Goal: Task Accomplishment & Management: Manage account settings

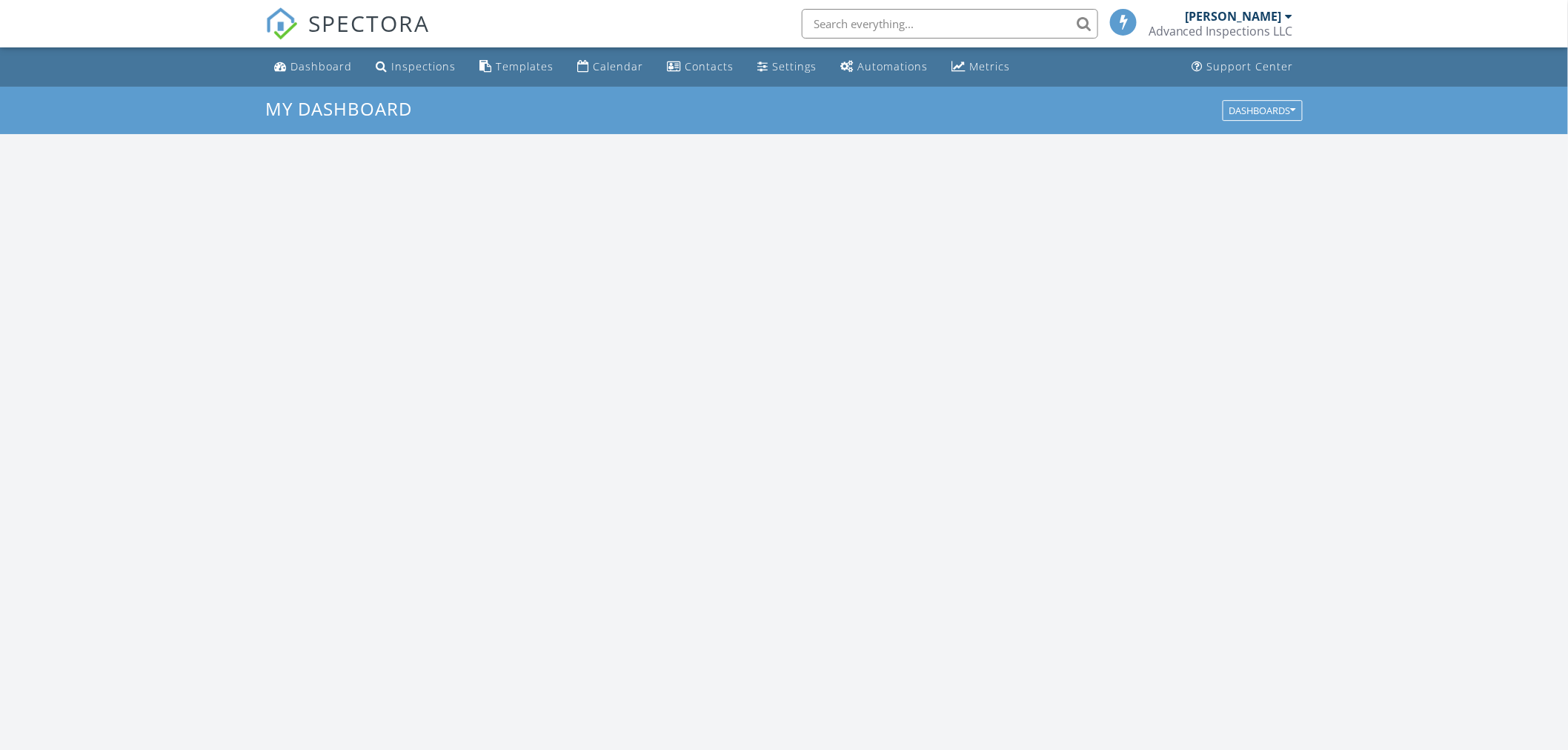
scroll to position [1374, 1595]
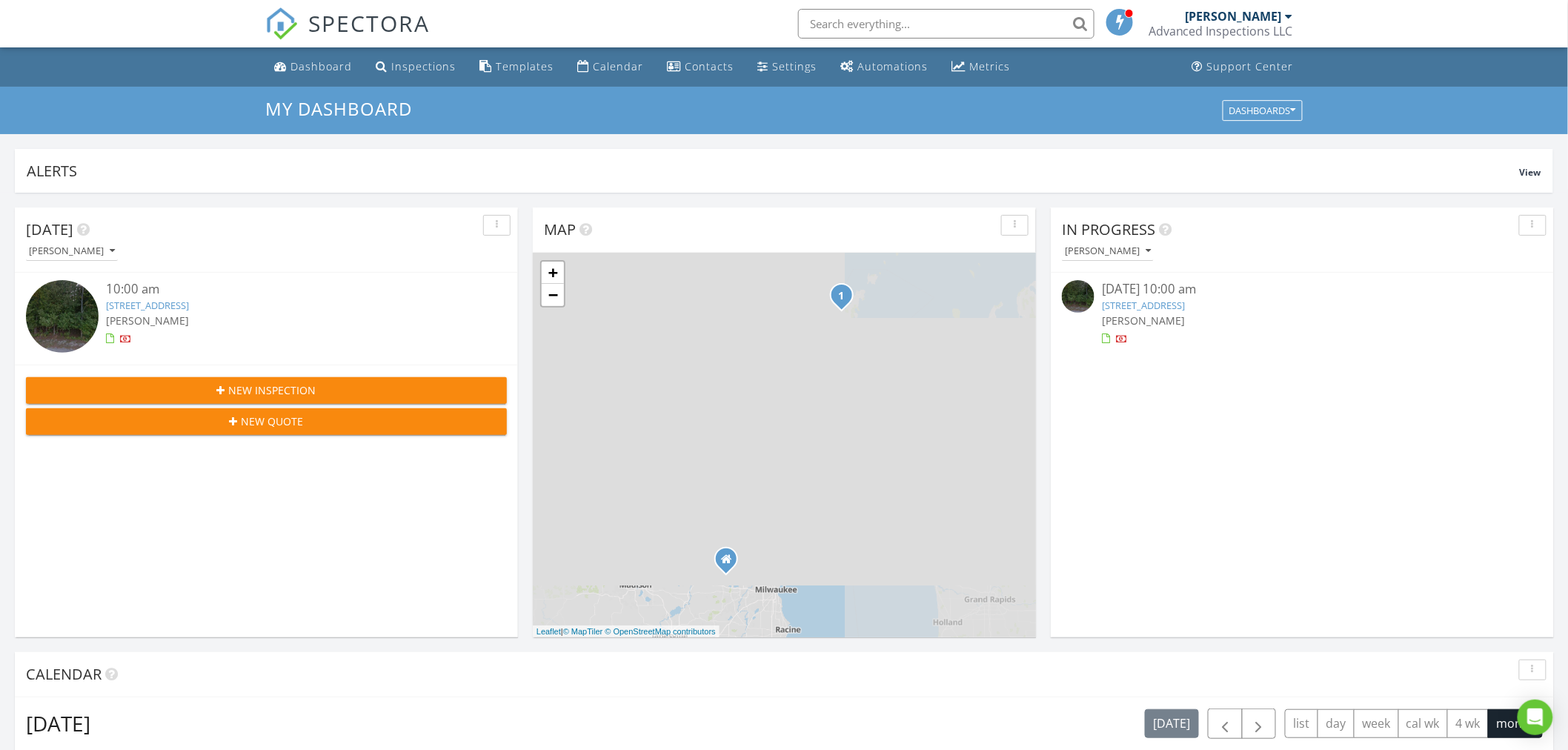
click at [1179, 307] on link "[STREET_ADDRESS]" at bounding box center [1144, 305] width 83 height 14
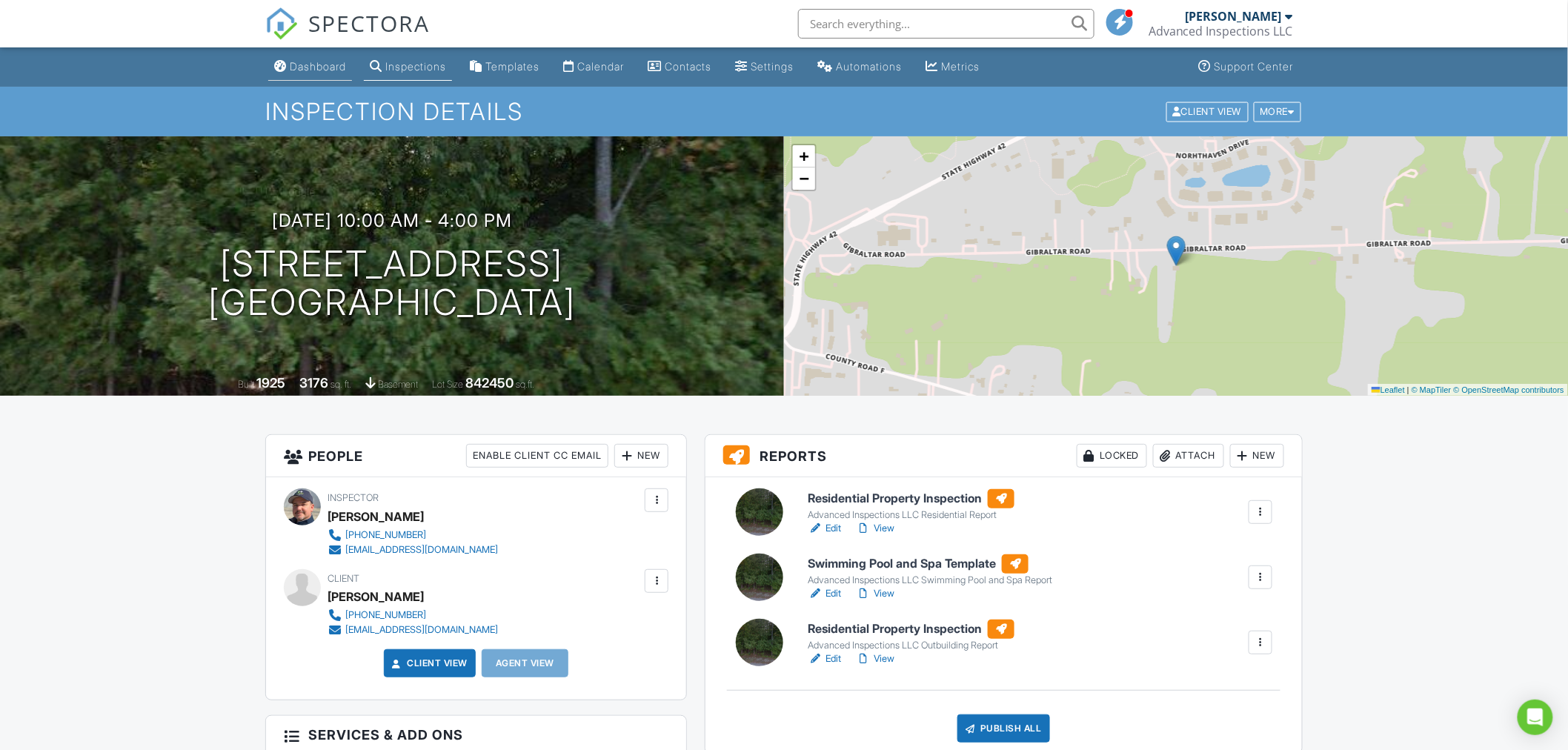
click at [316, 62] on div "Dashboard" at bounding box center [318, 66] width 57 height 13
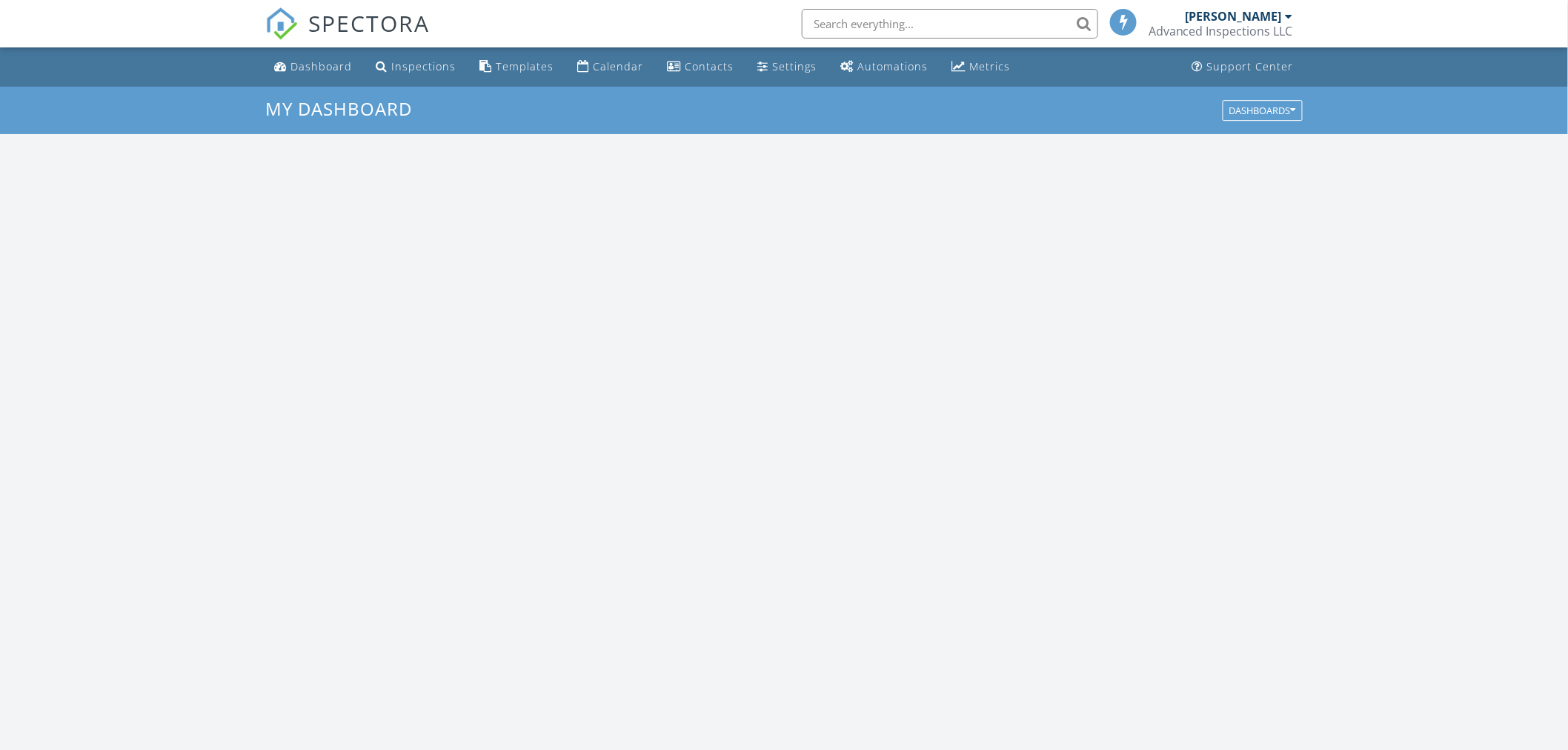
scroll to position [1374, 1595]
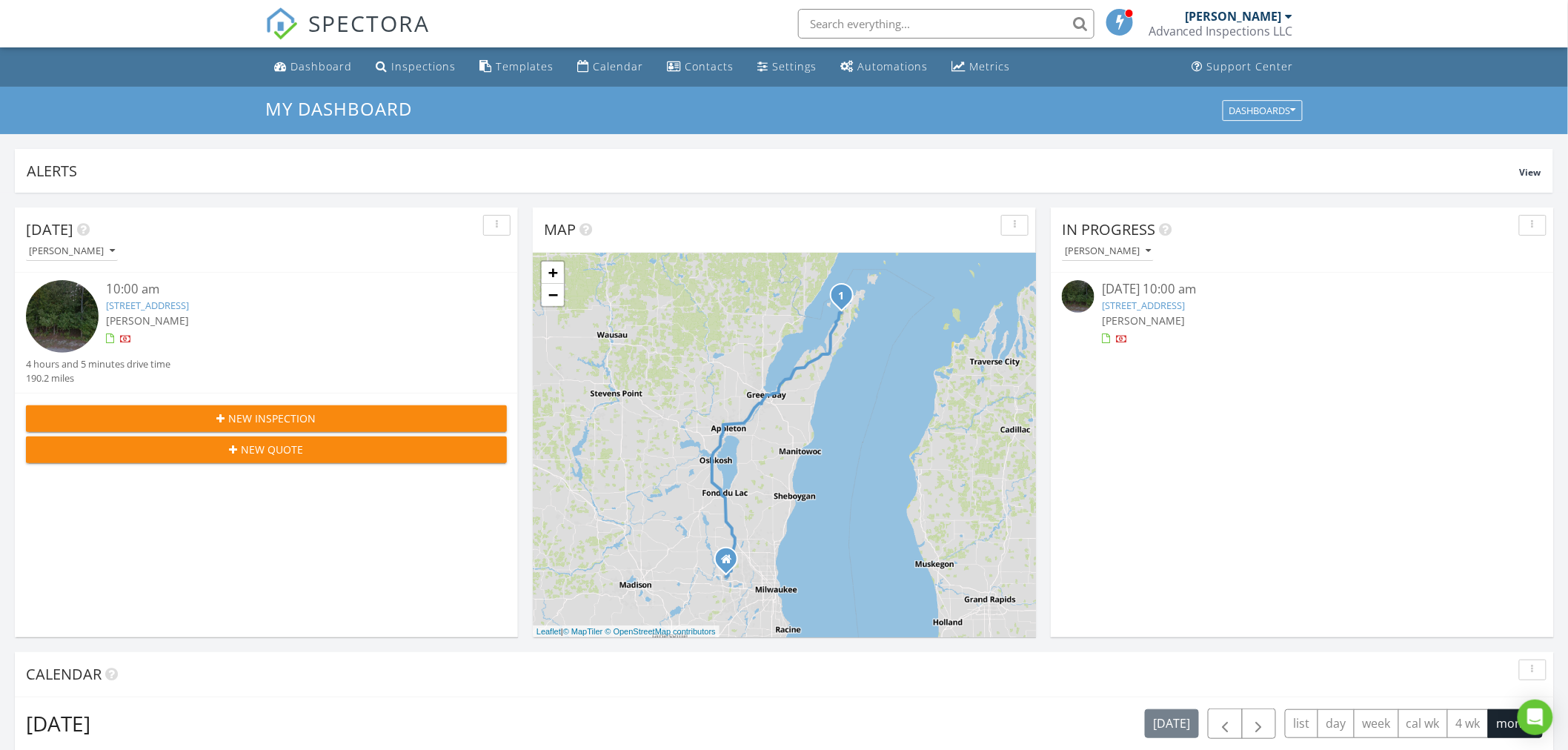
click at [1156, 302] on link "[STREET_ADDRESS]" at bounding box center [1144, 305] width 83 height 14
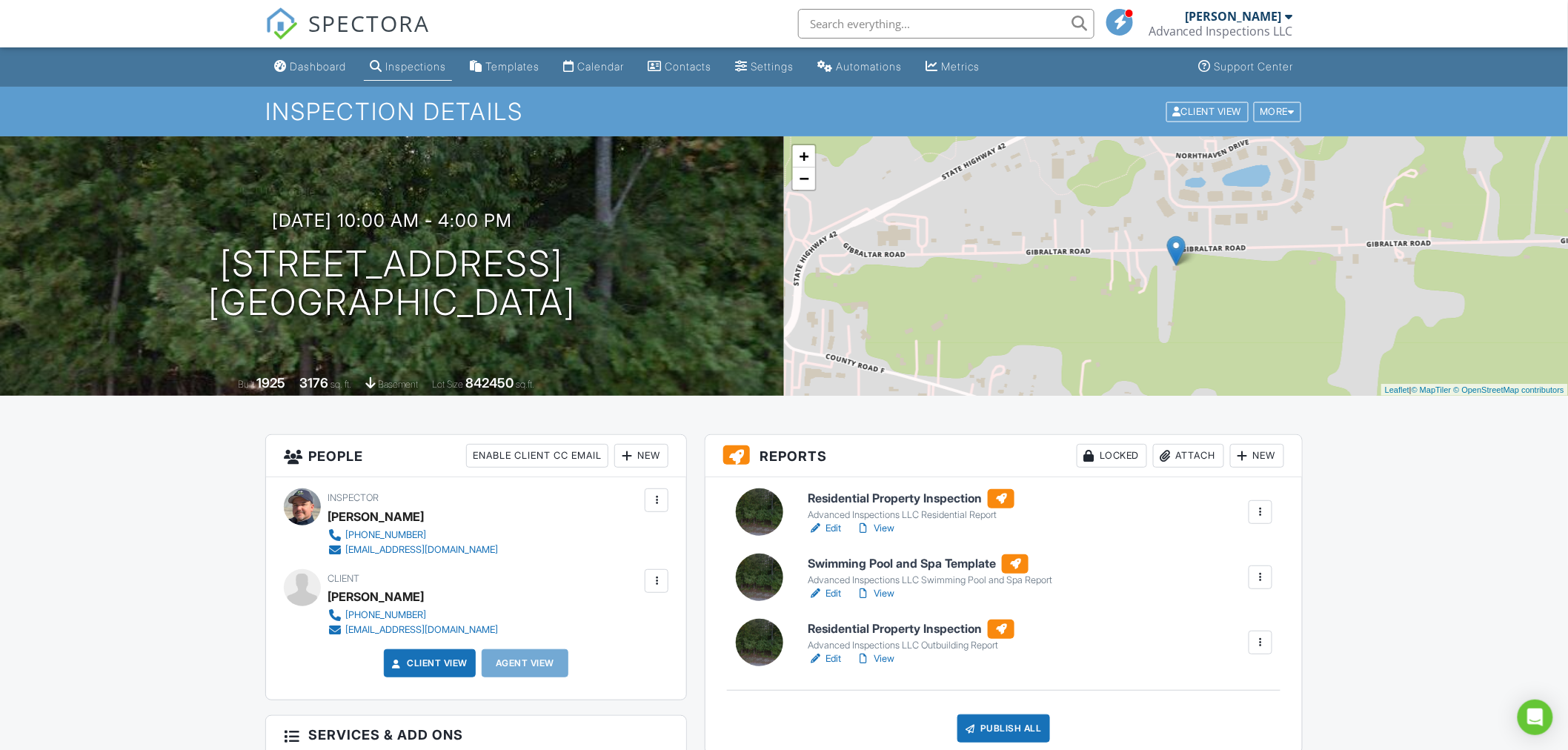
click at [834, 657] on link "Edit" at bounding box center [824, 658] width 33 height 15
click at [331, 64] on div "Dashboard" at bounding box center [318, 66] width 57 height 13
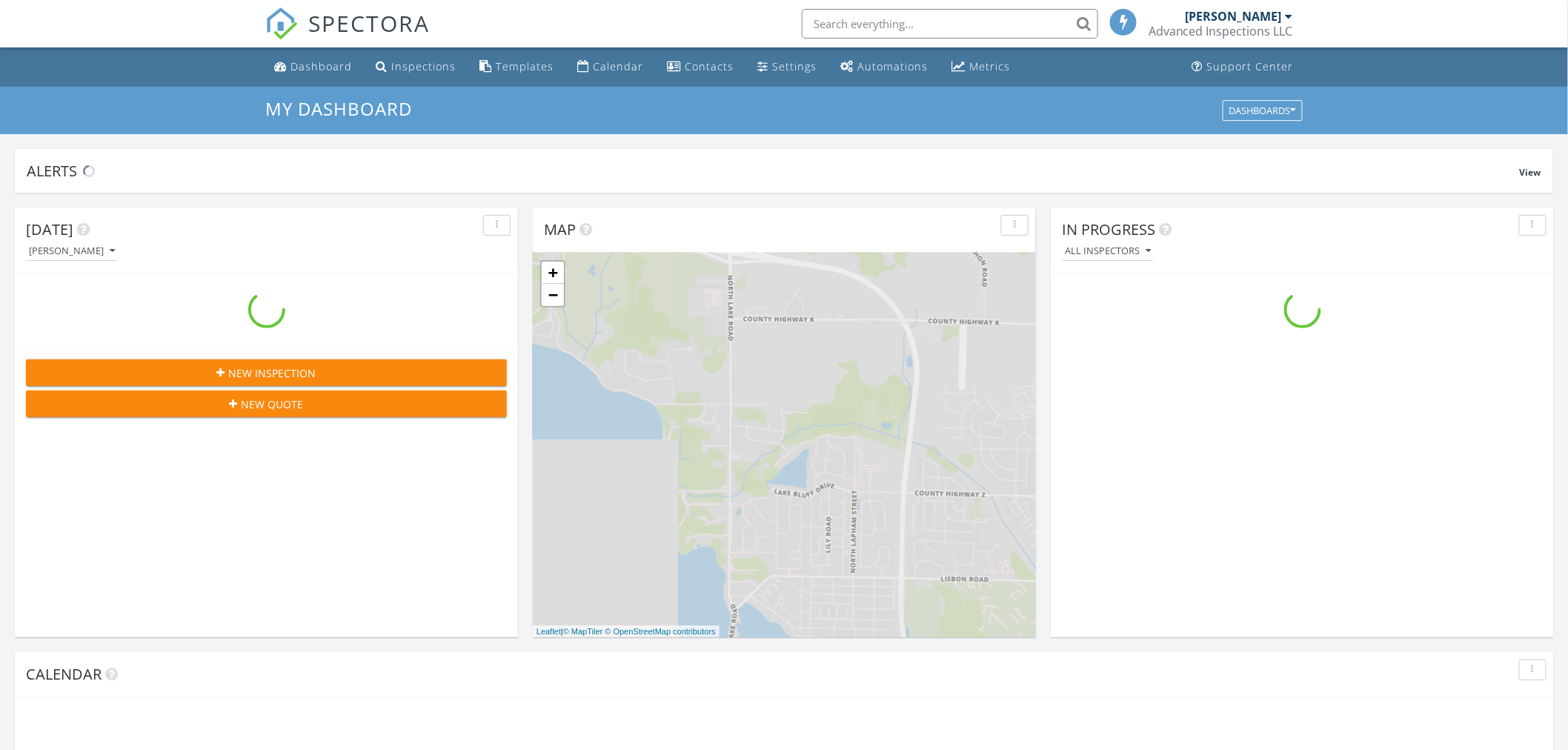
scroll to position [1374, 1595]
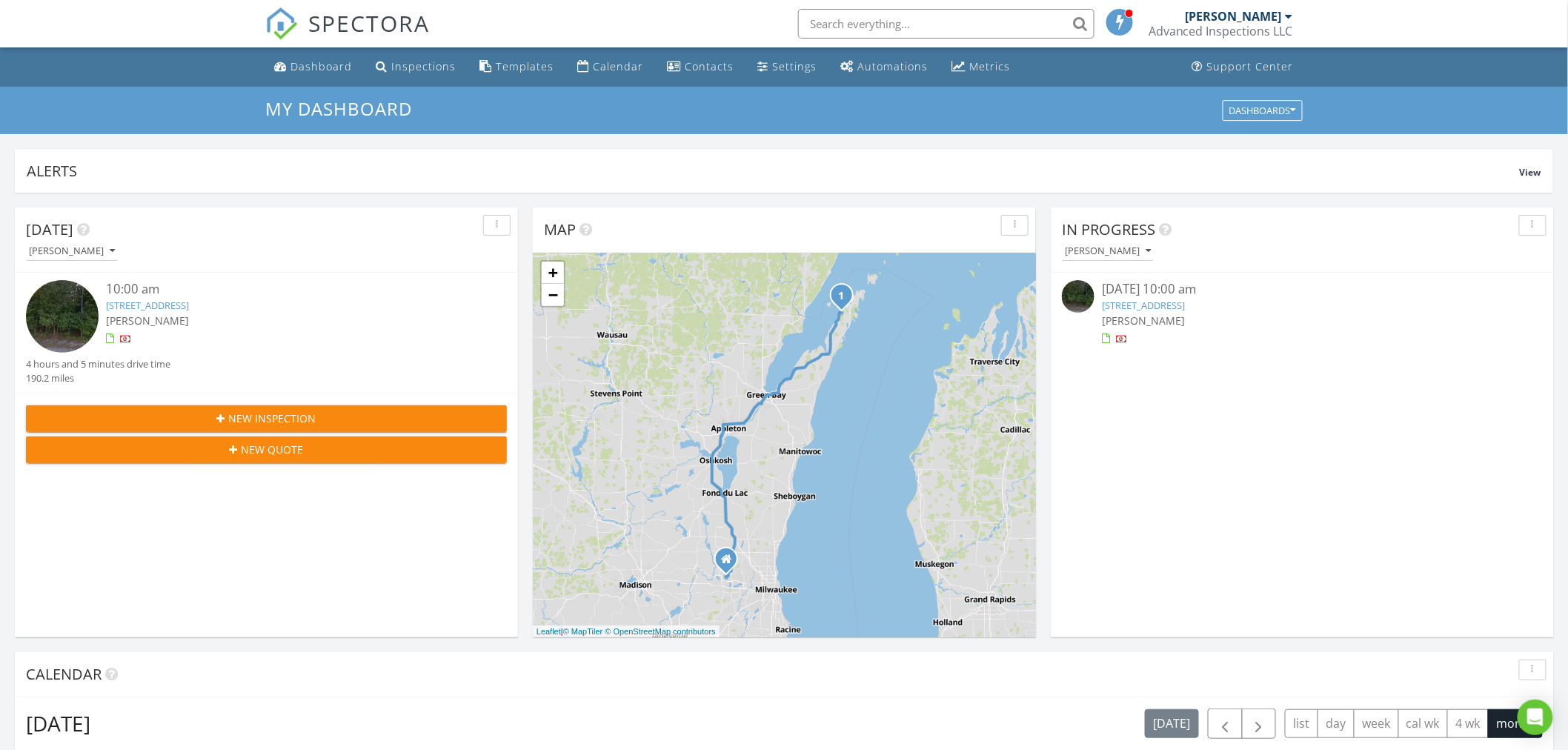
click at [1135, 300] on link "[STREET_ADDRESS]" at bounding box center [1144, 305] width 83 height 14
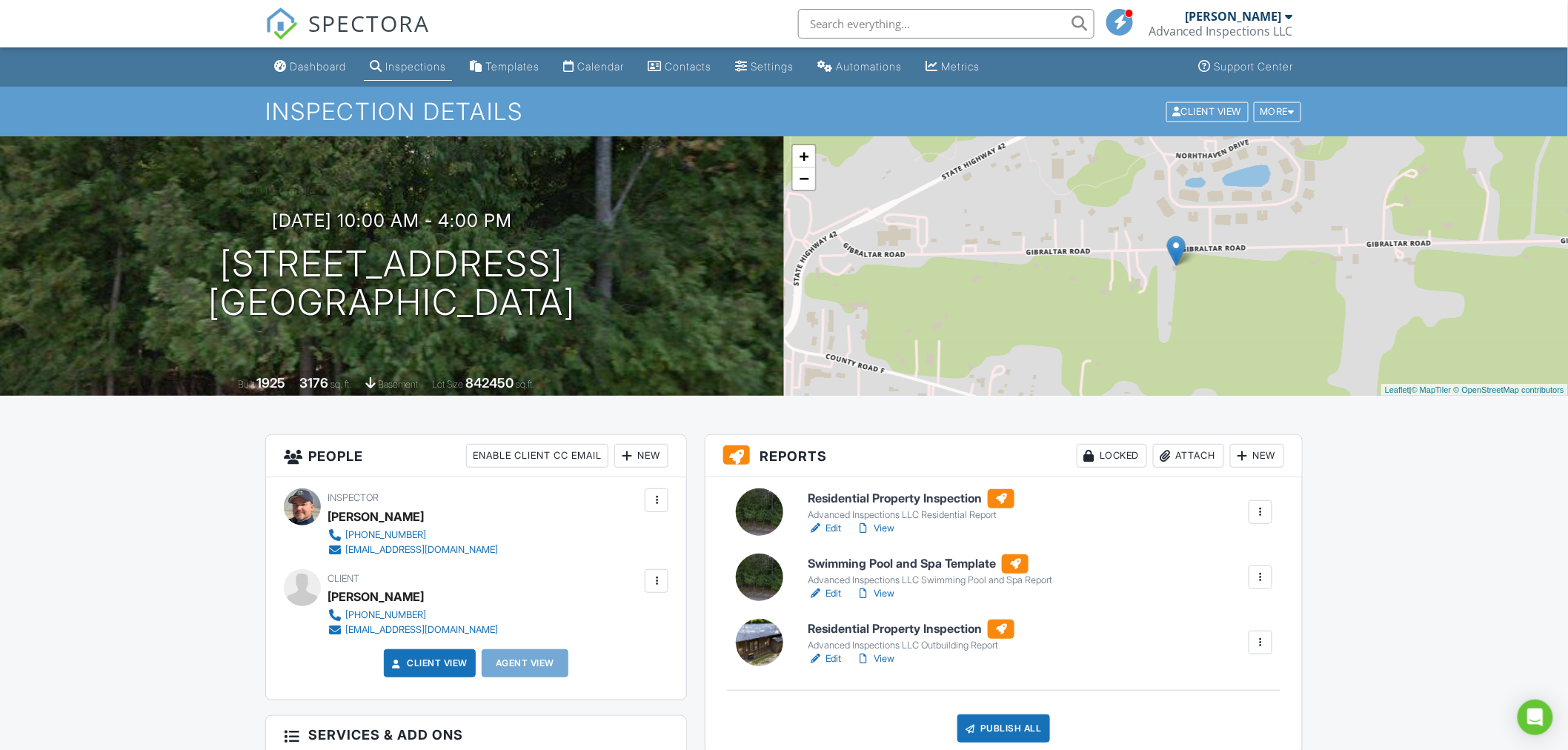
click at [854, 579] on div "Advanced Inspections LLC Swimming Pool and Spa Report" at bounding box center [929, 580] width 244 height 12
click at [835, 593] on link "Edit" at bounding box center [824, 593] width 33 height 15
drag, startPoint x: 0, startPoint y: 0, endPoint x: 835, endPoint y: 528, distance: 987.9
click at [839, 525] on link "Edit" at bounding box center [824, 528] width 33 height 15
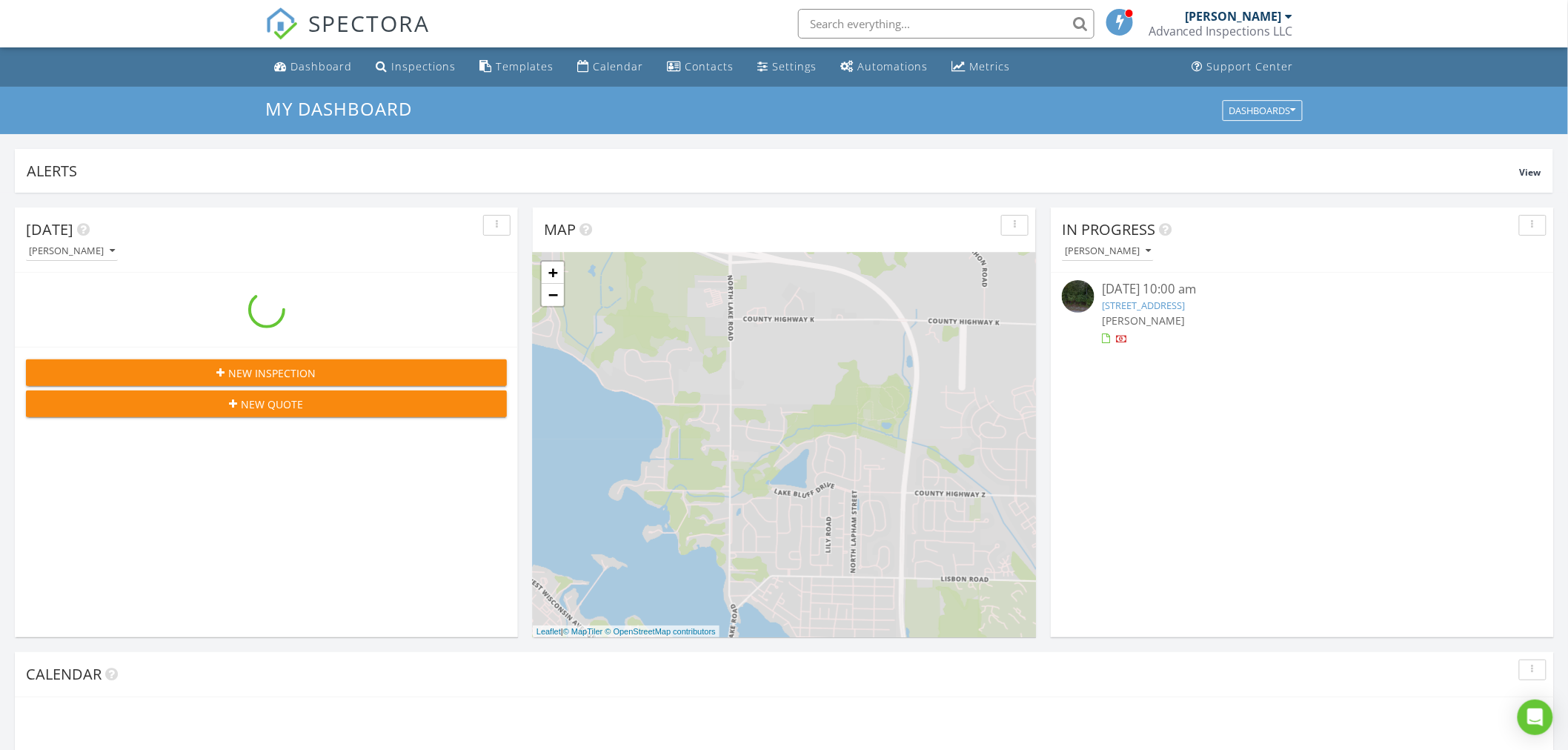
scroll to position [1374, 1595]
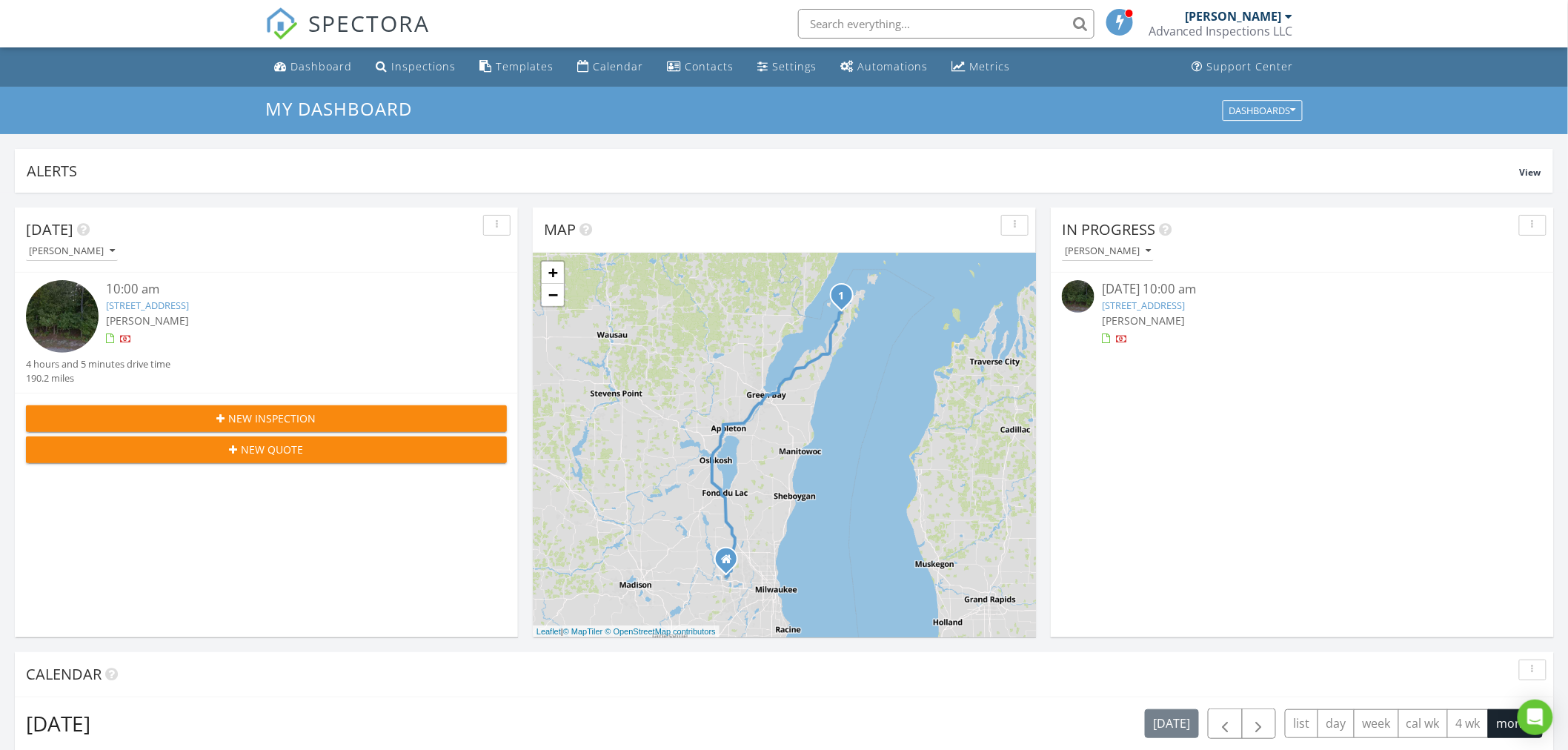
click at [1170, 302] on link "[STREET_ADDRESS]" at bounding box center [1144, 305] width 83 height 14
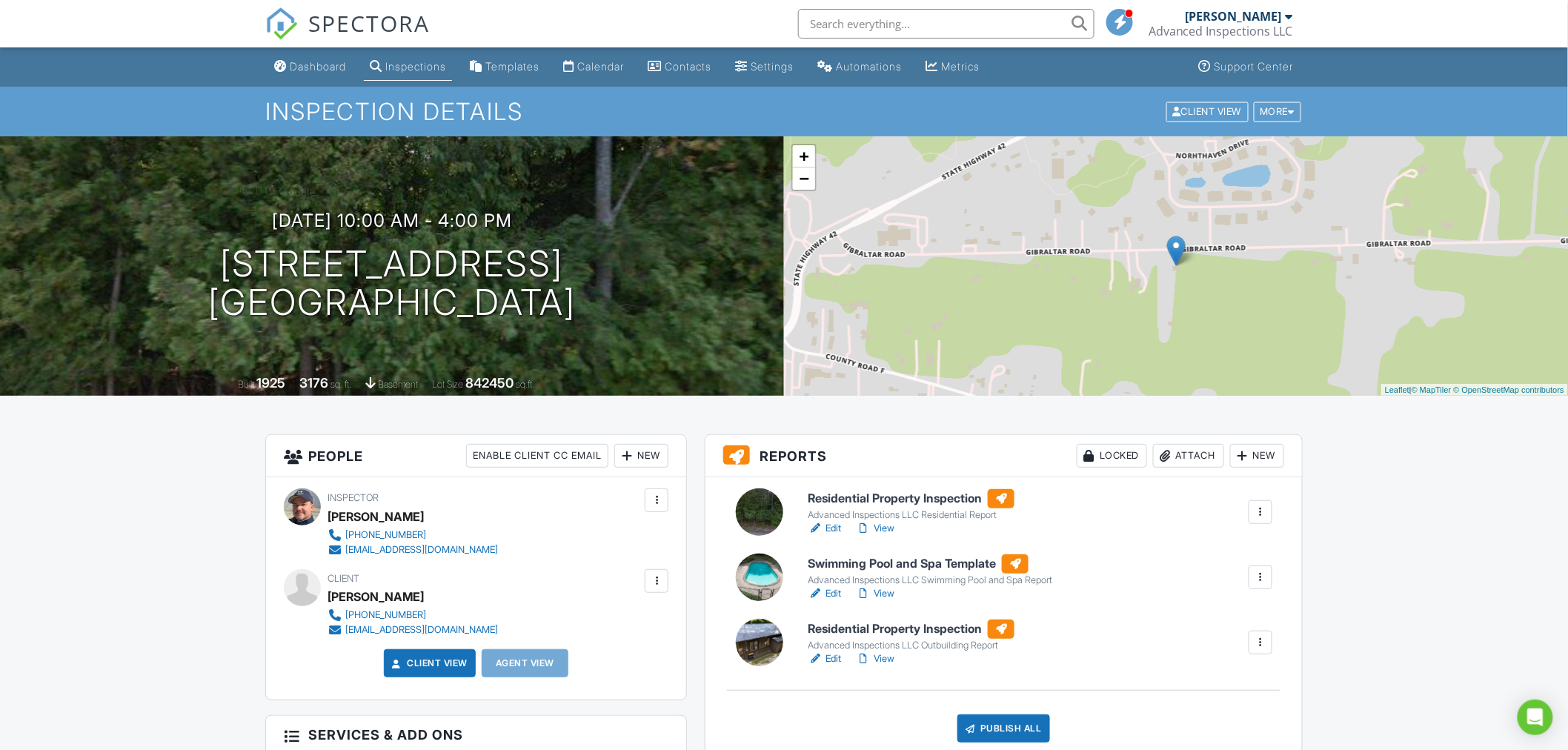
click at [829, 529] on link "Edit" at bounding box center [824, 528] width 33 height 15
